Goal: Task Accomplishment & Management: Use online tool/utility

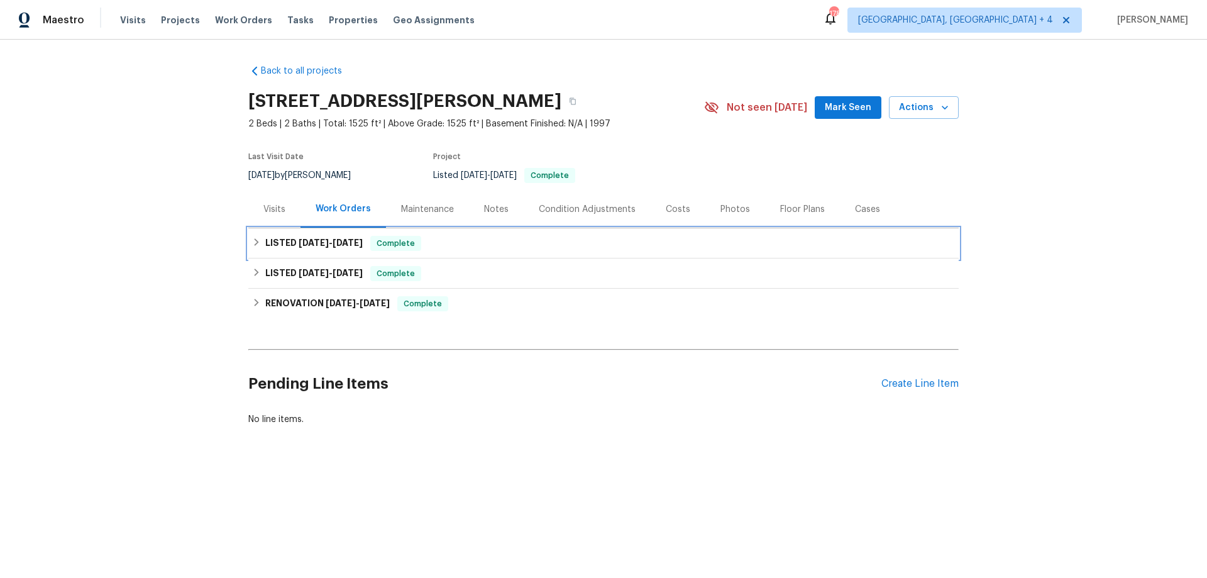
click at [265, 240] on h6 "LISTED 4/28/25 - 5/9/25" at bounding box center [313, 243] width 97 height 15
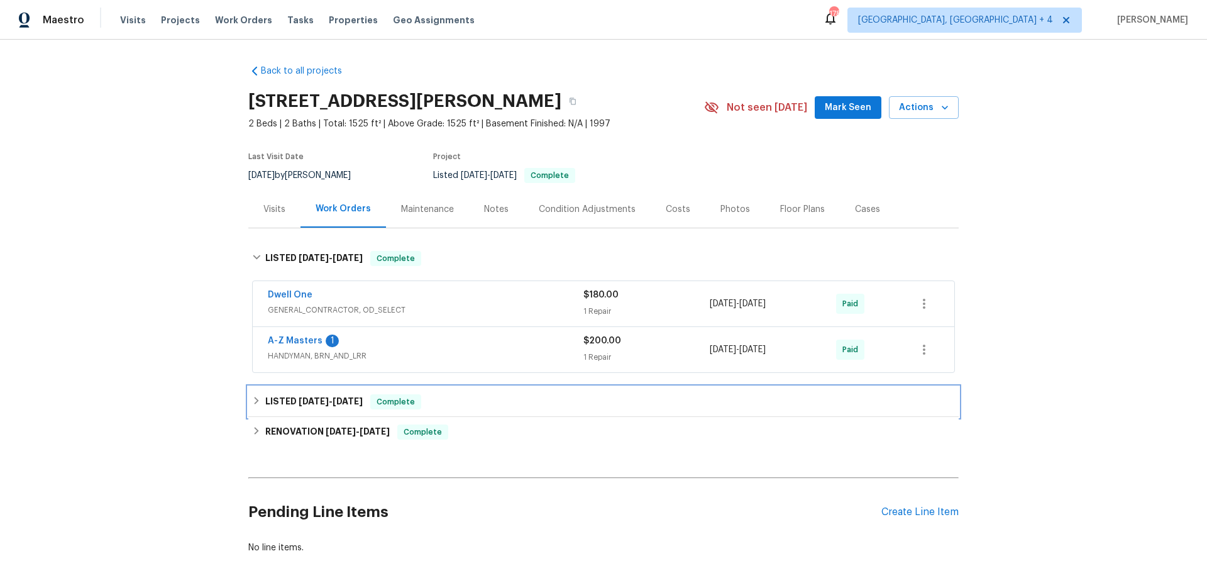
click at [254, 400] on icon at bounding box center [256, 400] width 9 height 9
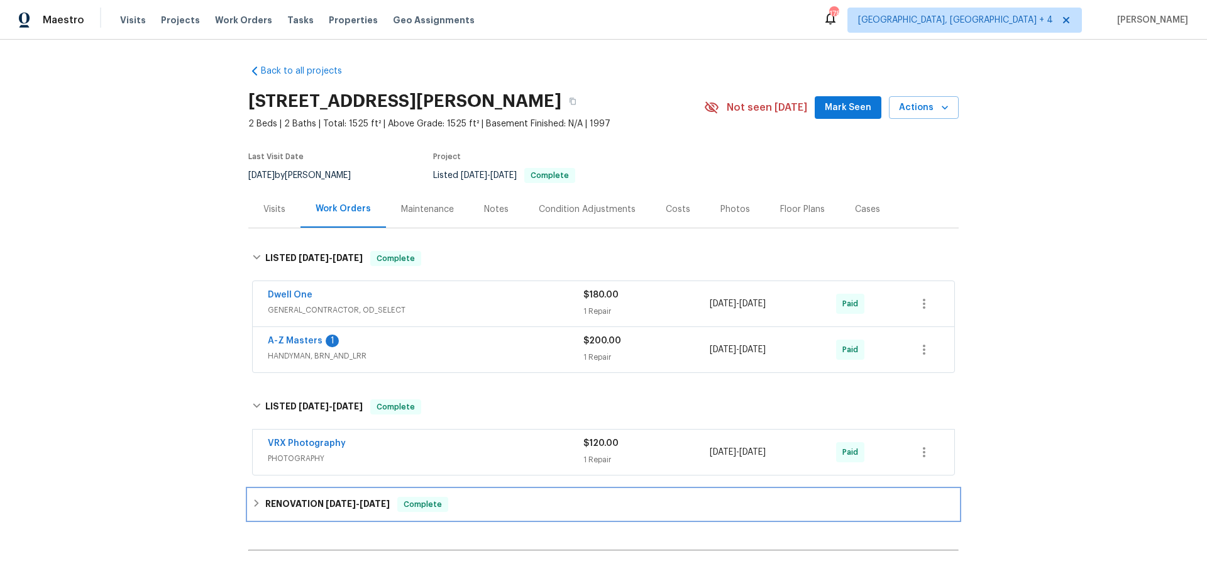
click at [253, 501] on icon at bounding box center [256, 502] width 9 height 9
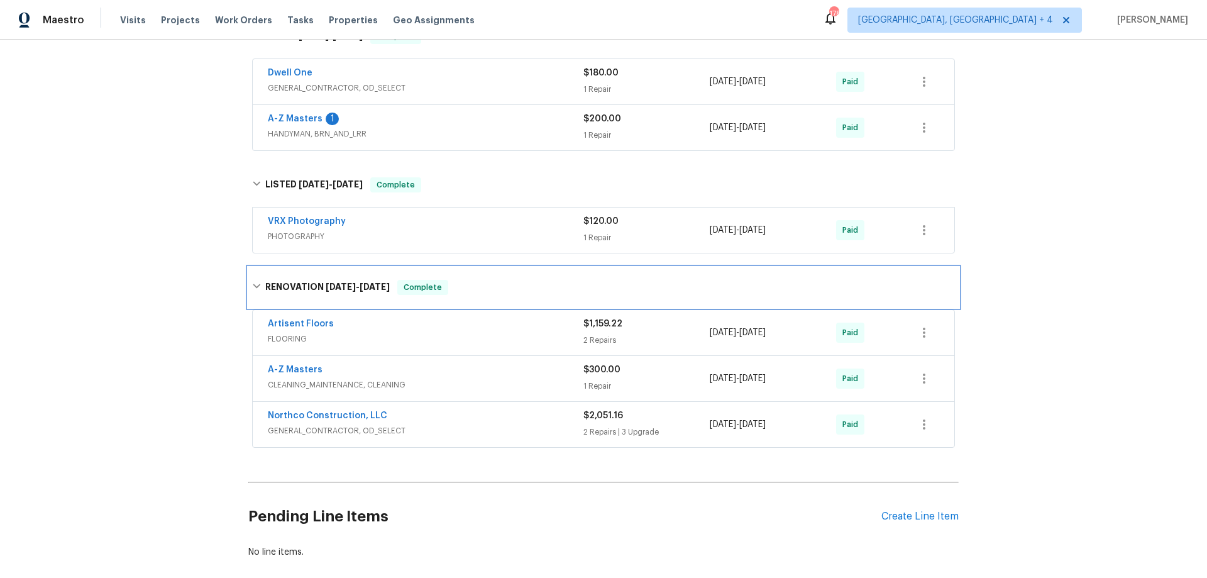
scroll to position [297, 0]
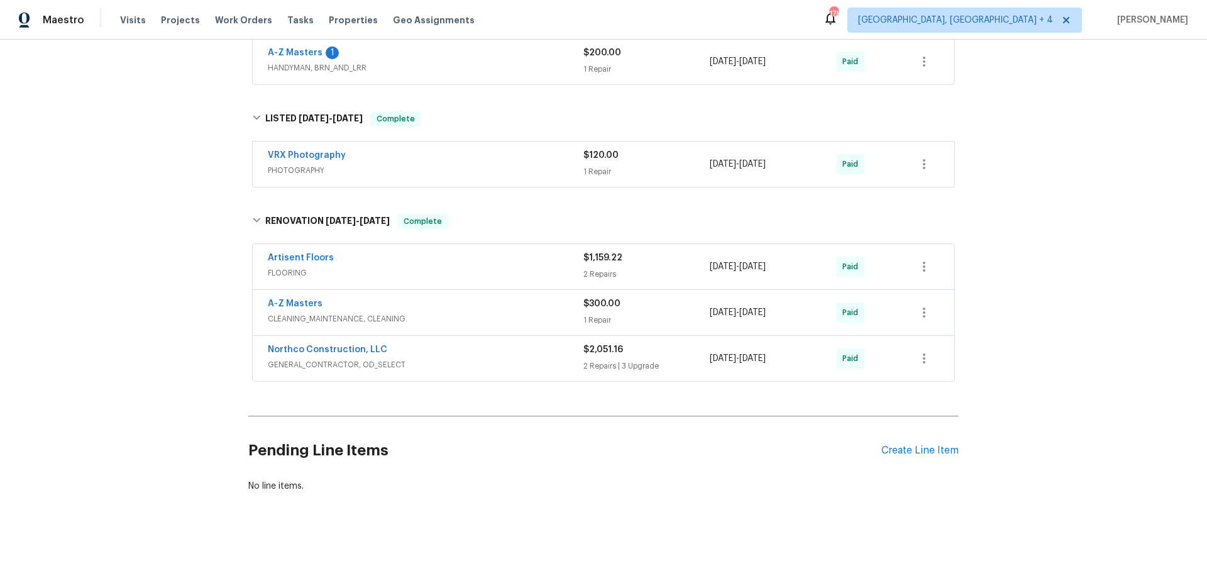
click at [474, 358] on span "GENERAL_CONTRACTOR, OD_SELECT" at bounding box center [425, 364] width 315 height 13
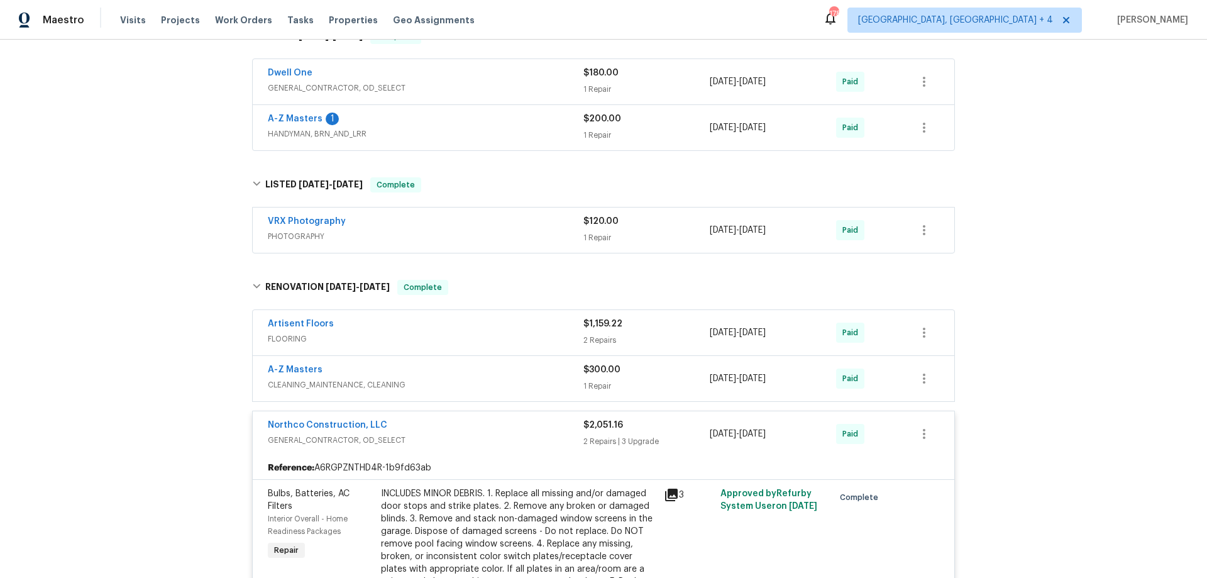
scroll to position [0, 0]
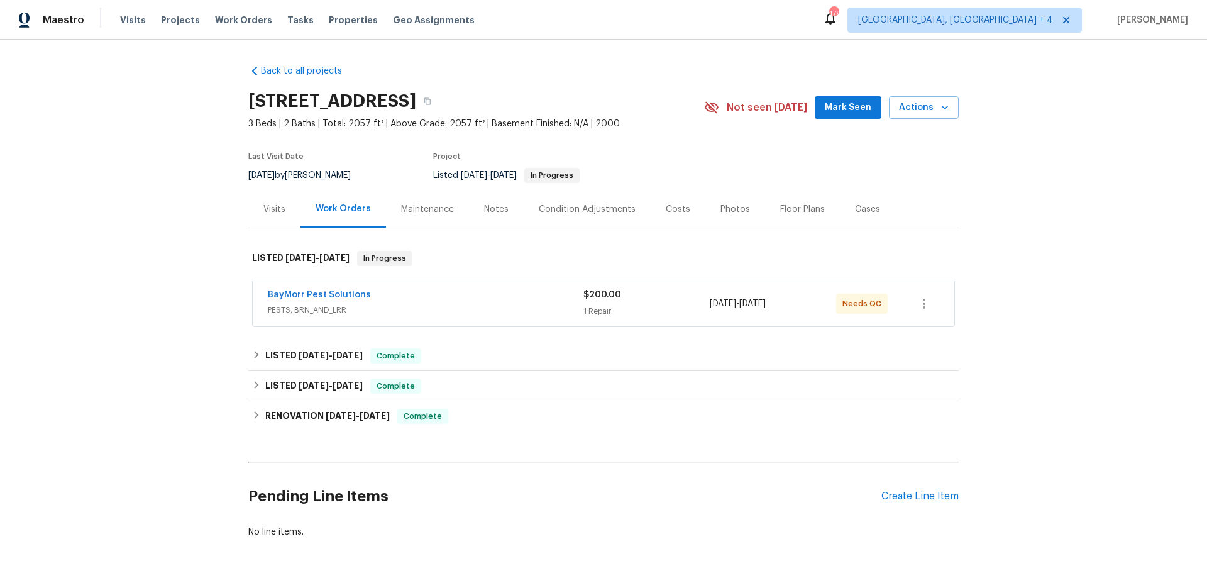
click at [483, 299] on div "BayMorr Pest Solutions" at bounding box center [425, 295] width 315 height 15
click at [436, 299] on div "BayMorr Pest Solutions" at bounding box center [425, 295] width 315 height 15
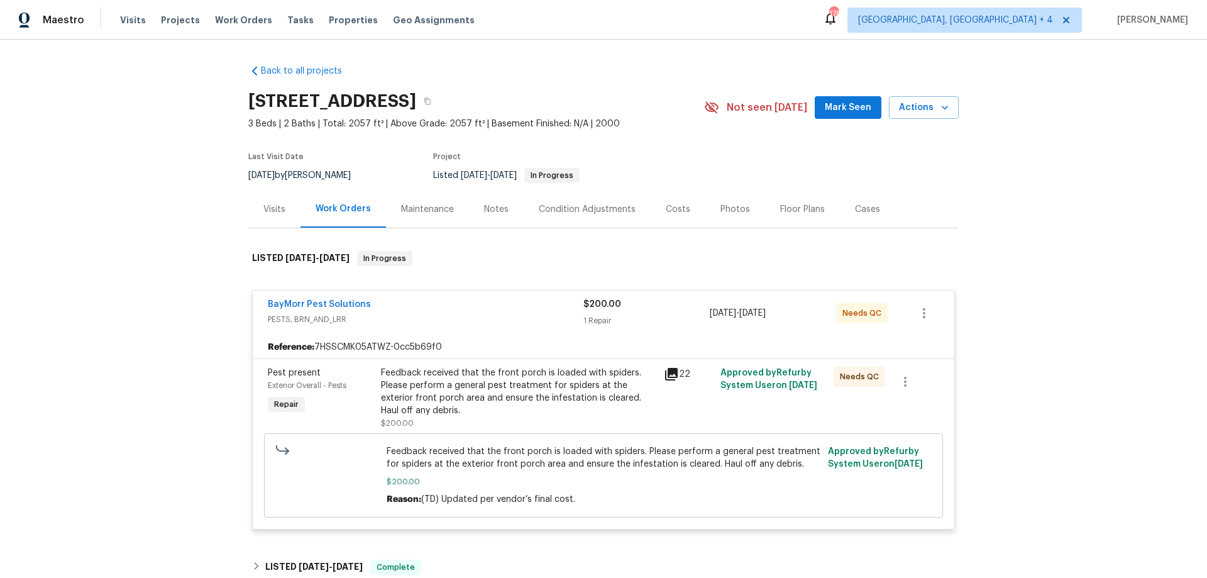
click at [672, 371] on icon at bounding box center [671, 374] width 13 height 13
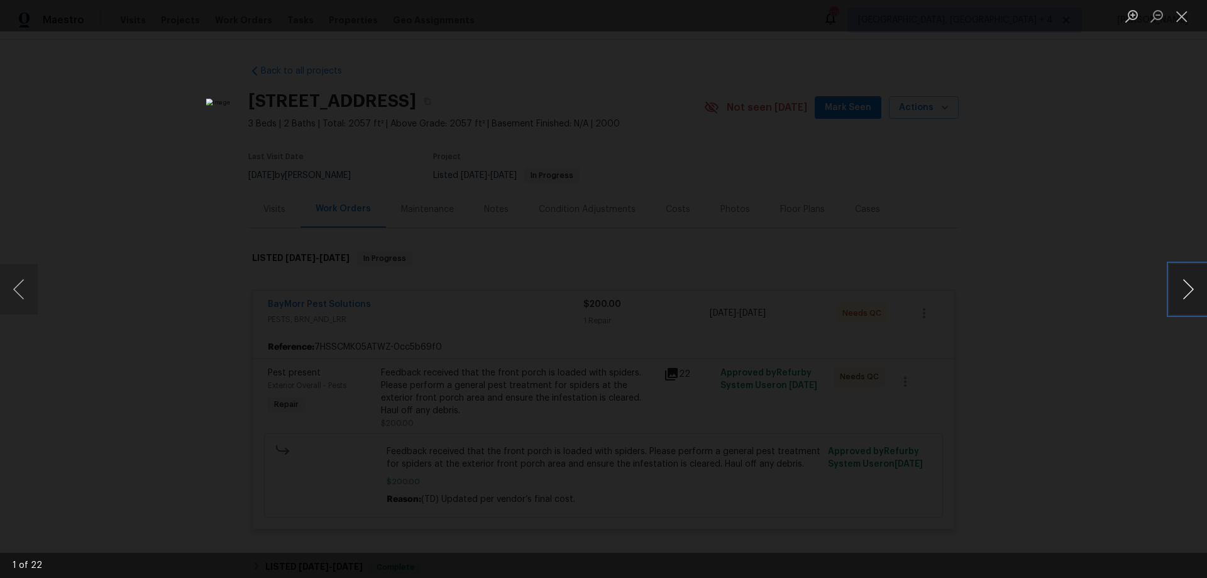
click at [1184, 287] on button "Next image" at bounding box center [1188, 289] width 38 height 50
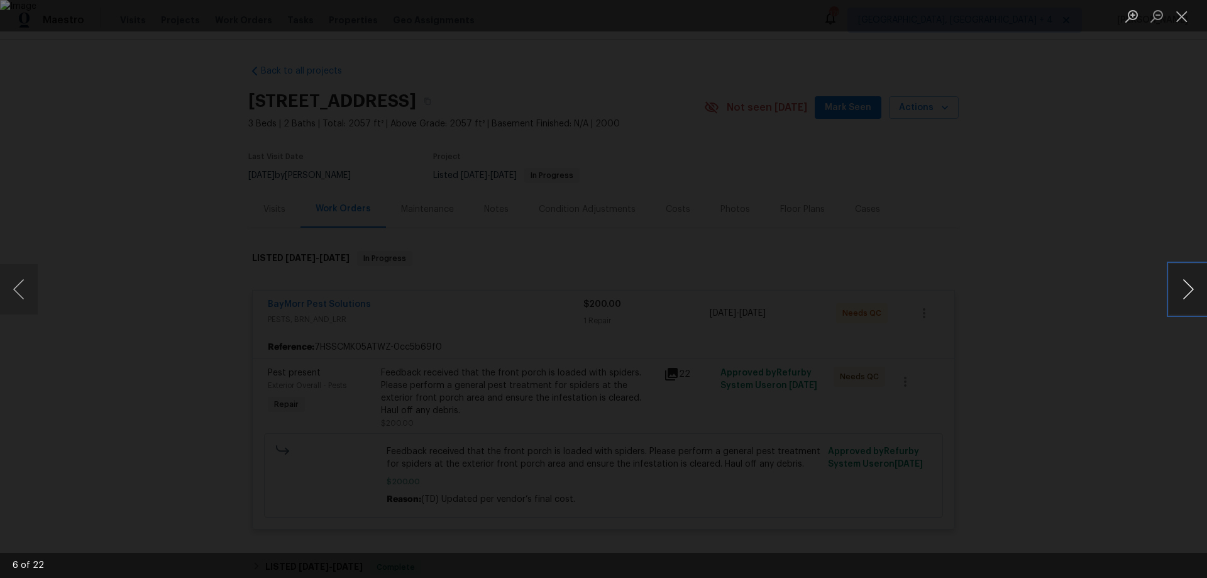
click at [1184, 287] on button "Next image" at bounding box center [1188, 289] width 38 height 50
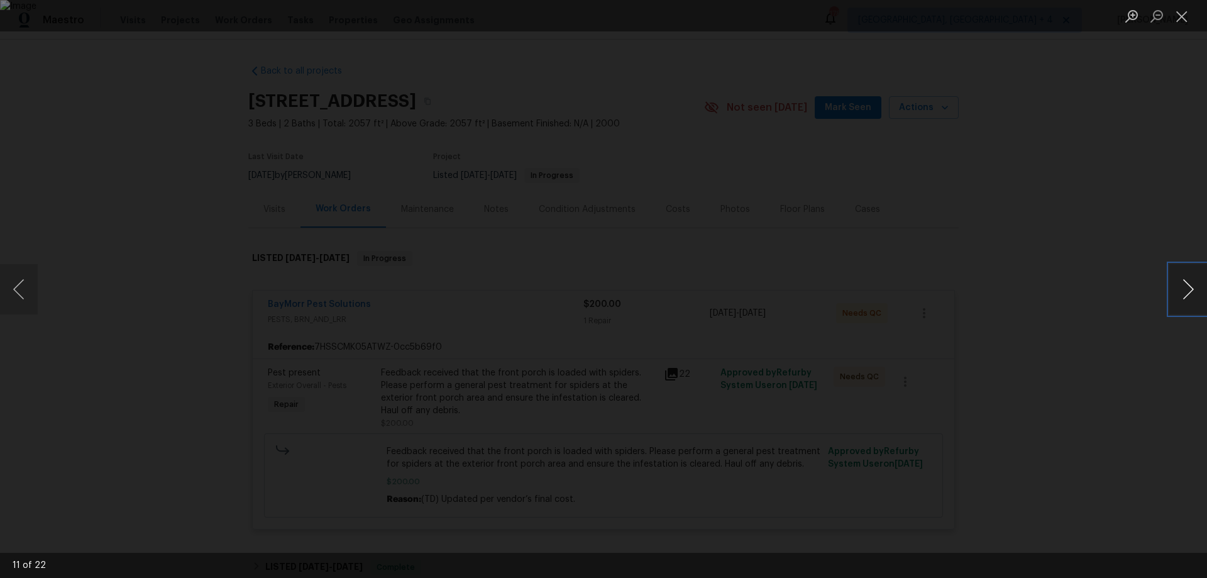
click at [1184, 287] on button "Next image" at bounding box center [1188, 289] width 38 height 50
click at [1204, 289] on button "Next image" at bounding box center [1188, 289] width 38 height 50
click at [1185, 287] on button "Next image" at bounding box center [1188, 289] width 38 height 50
click at [1185, 286] on button "Next image" at bounding box center [1188, 289] width 38 height 50
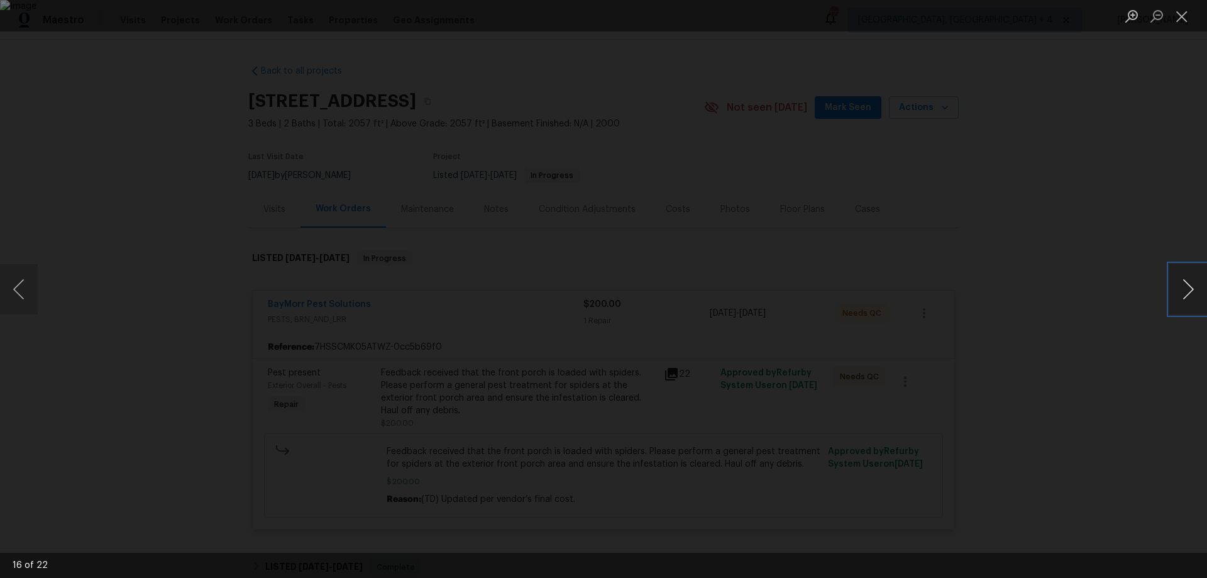
click at [1185, 286] on button "Next image" at bounding box center [1188, 289] width 38 height 50
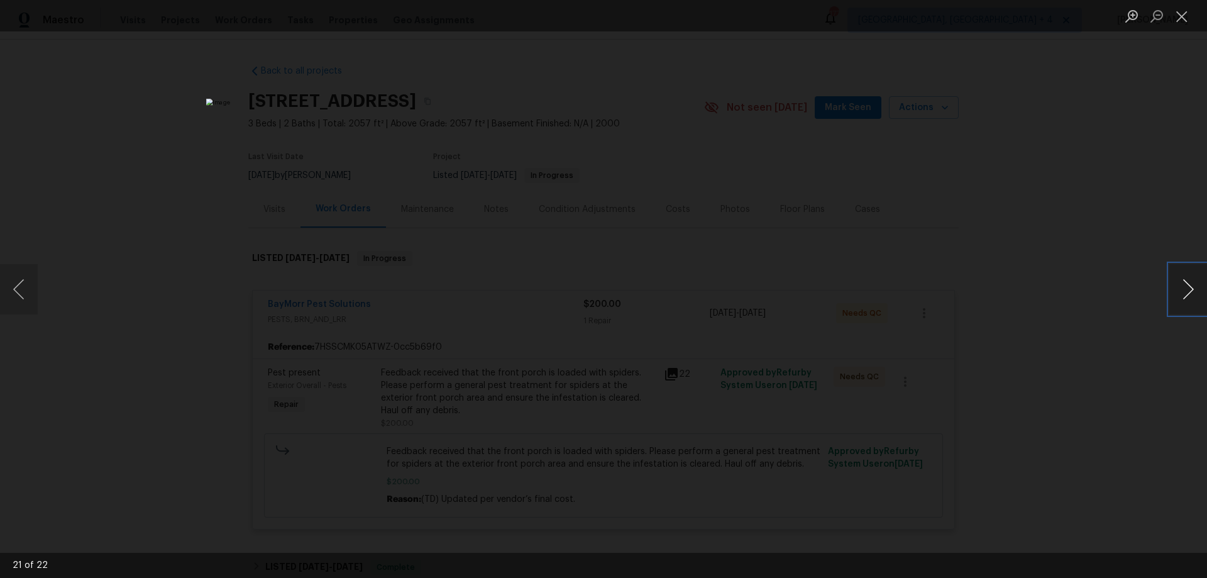
click at [1185, 286] on button "Next image" at bounding box center [1188, 289] width 38 height 50
click at [1190, 21] on button "Close lightbox" at bounding box center [1181, 16] width 25 height 22
